Goal: Information Seeking & Learning: Learn about a topic

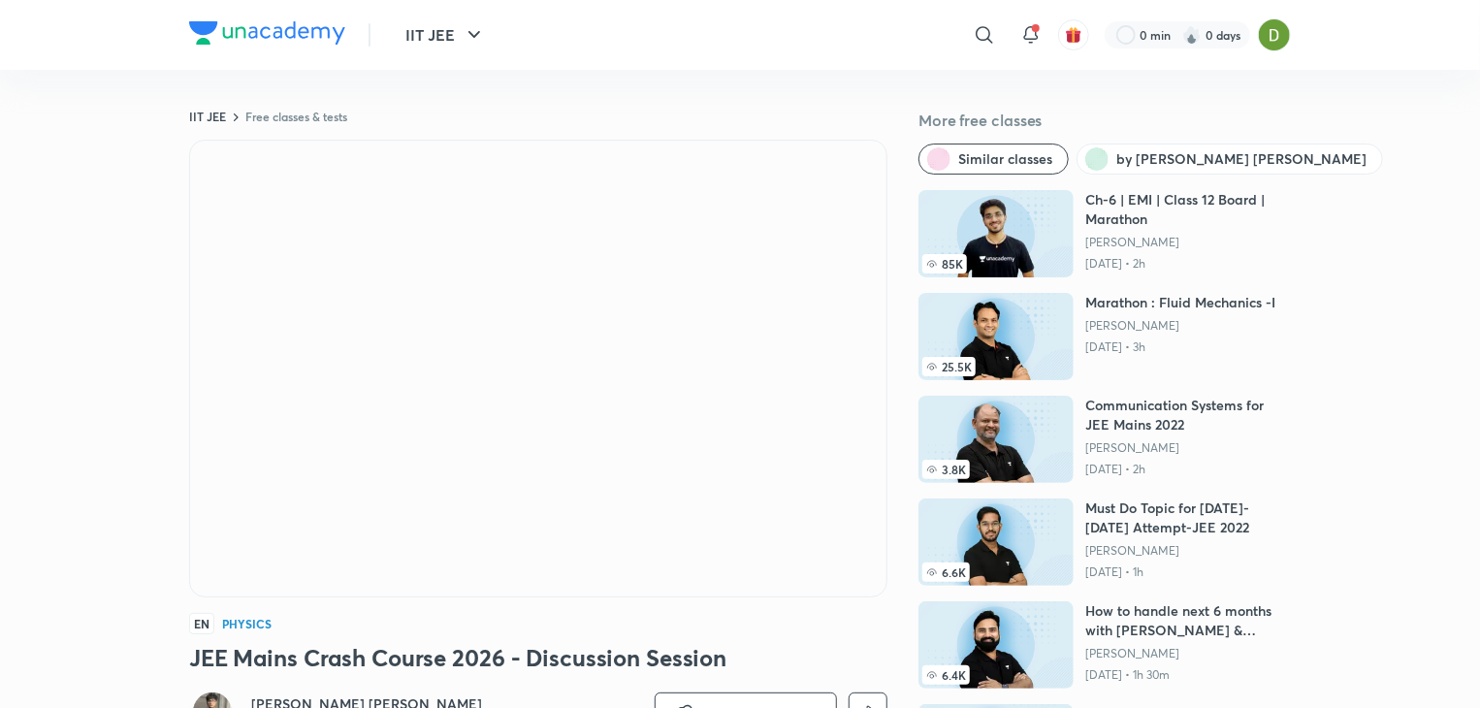
click at [1017, 39] on div at bounding box center [1030, 35] width 39 height 39
click at [1266, 28] on img at bounding box center [1274, 34] width 33 height 33
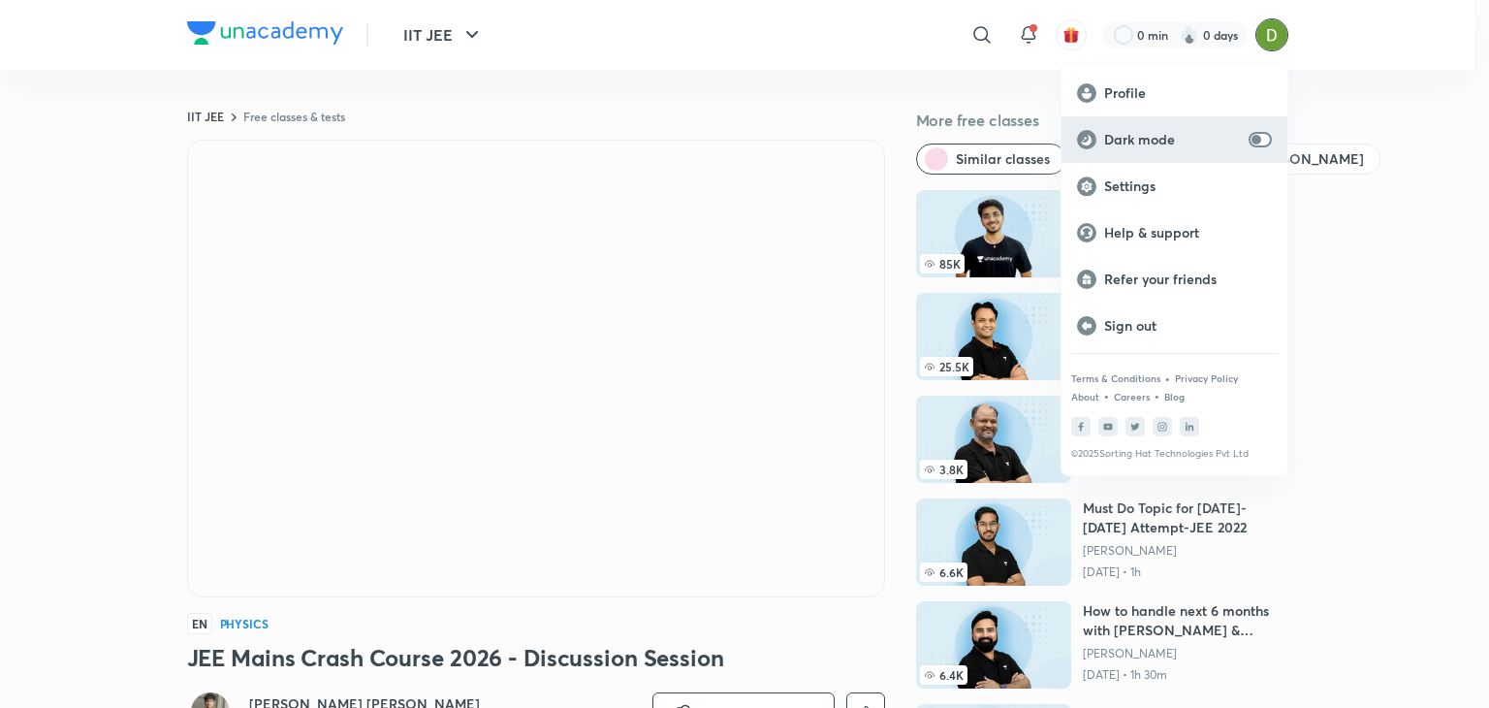
click at [1249, 143] on input "checkbox" at bounding box center [1256, 140] width 47 height 16
checkbox input "true"
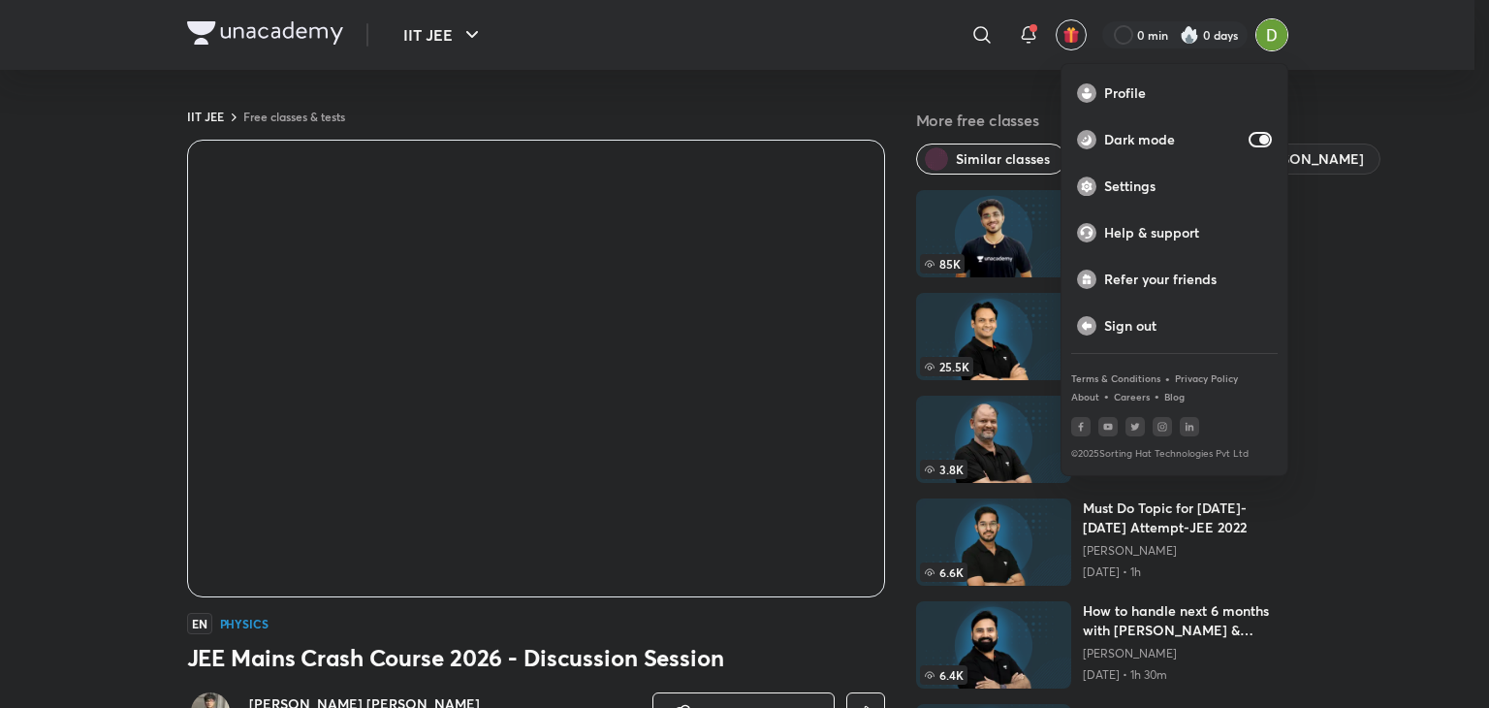
click at [1356, 385] on div at bounding box center [744, 354] width 1489 height 708
